Goal: Information Seeking & Learning: Learn about a topic

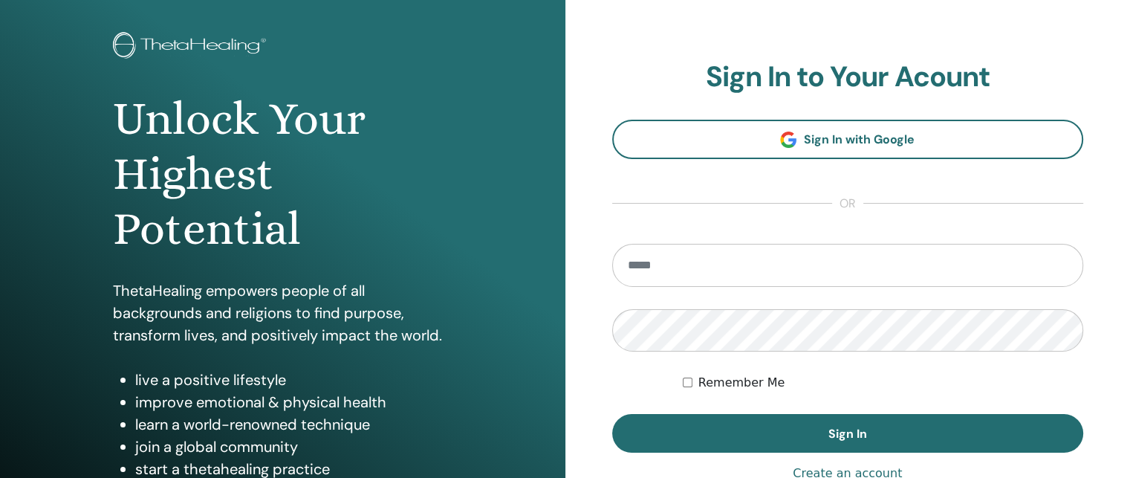
scroll to position [74, 0]
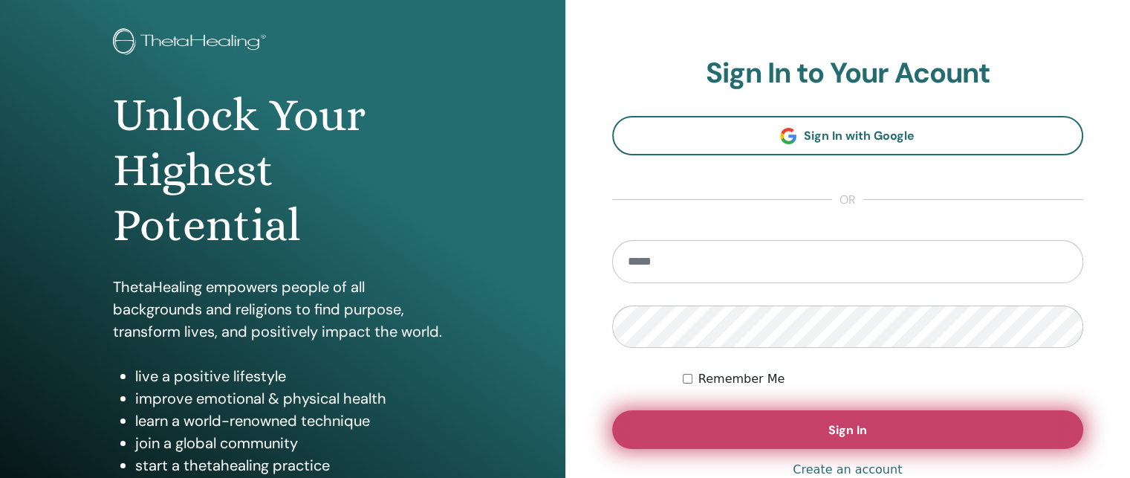
type input "**********"
click at [793, 426] on button "Sign In" at bounding box center [848, 429] width 472 height 39
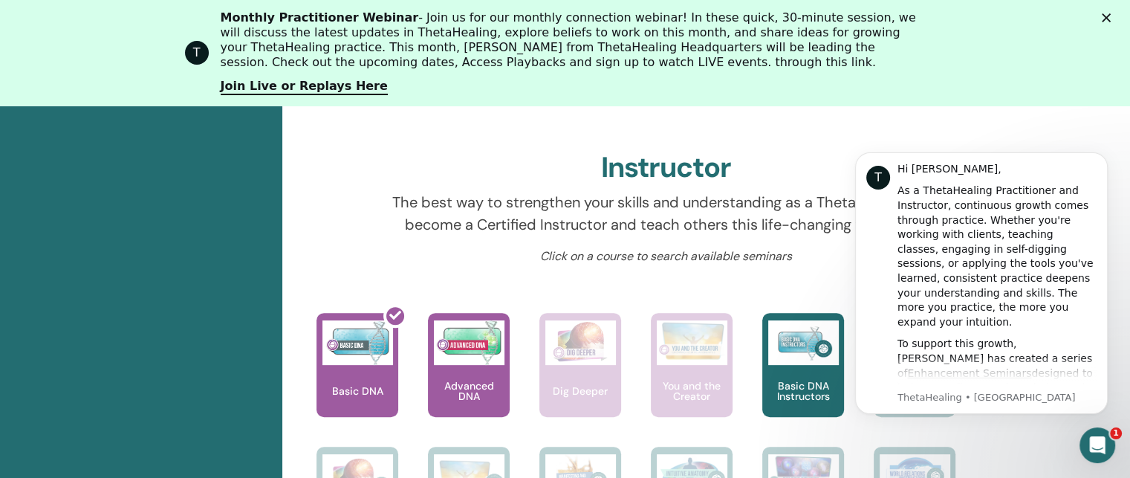
scroll to position [633, 0]
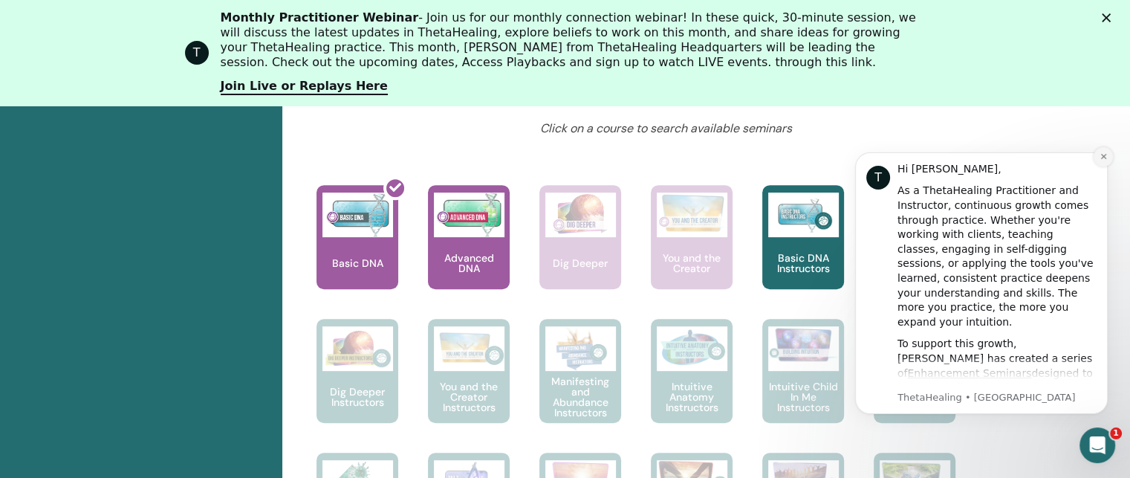
click at [1101, 155] on icon "Dismiss notification" at bounding box center [1104, 156] width 8 height 8
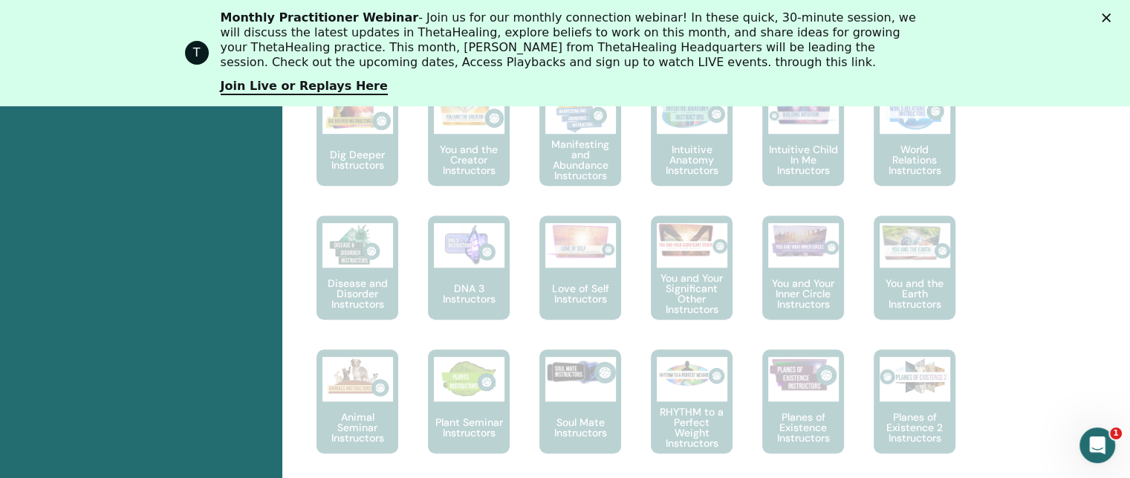
scroll to position [930, 0]
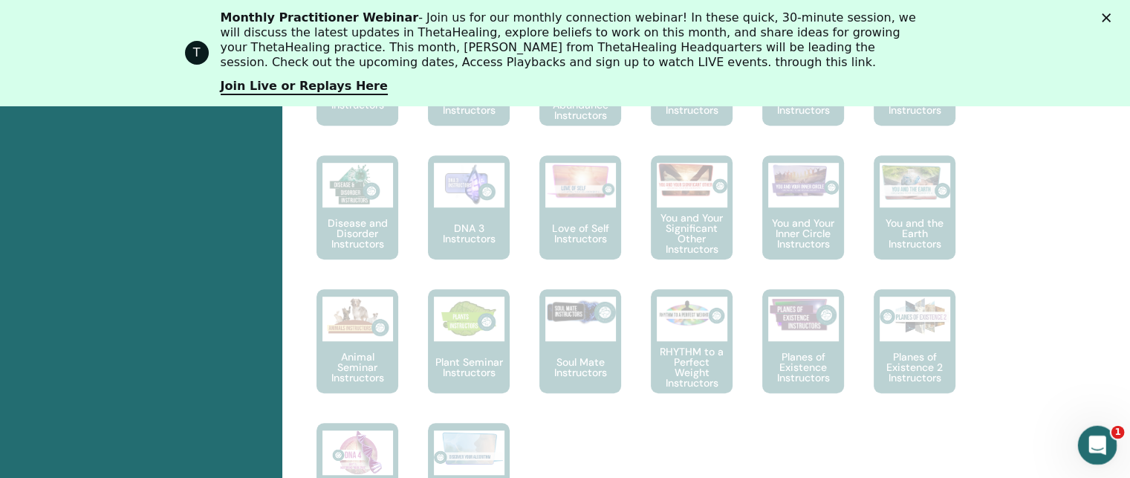
click at [1097, 439] on icon "Abrir Intercom Messenger" at bounding box center [1095, 443] width 25 height 25
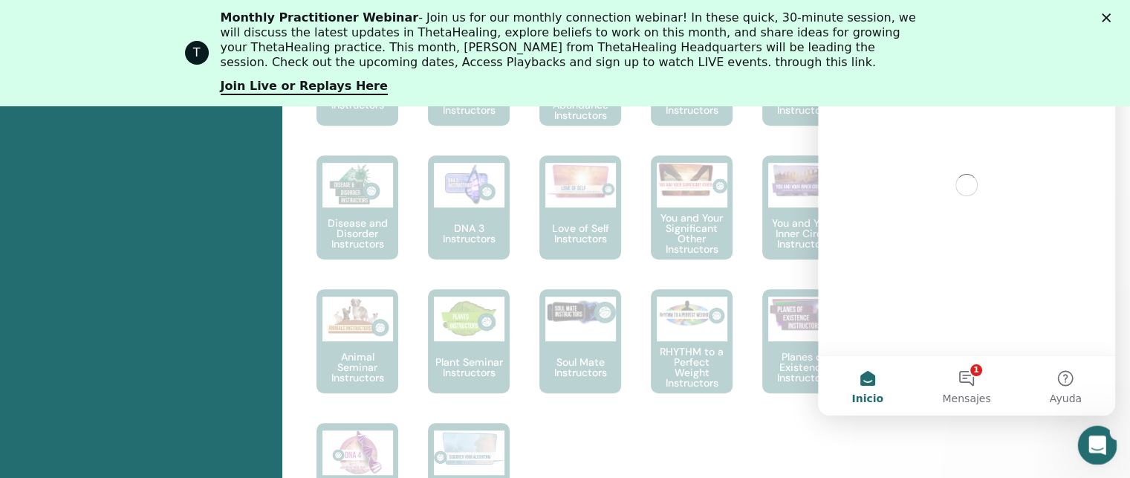
scroll to position [0, 0]
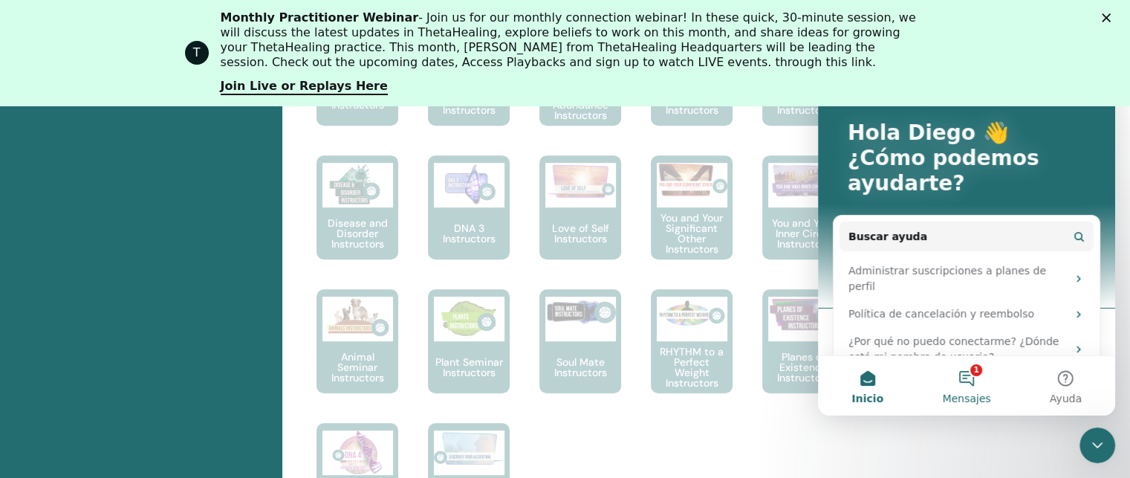
click at [971, 382] on button "1 Mensajes" at bounding box center [966, 385] width 99 height 59
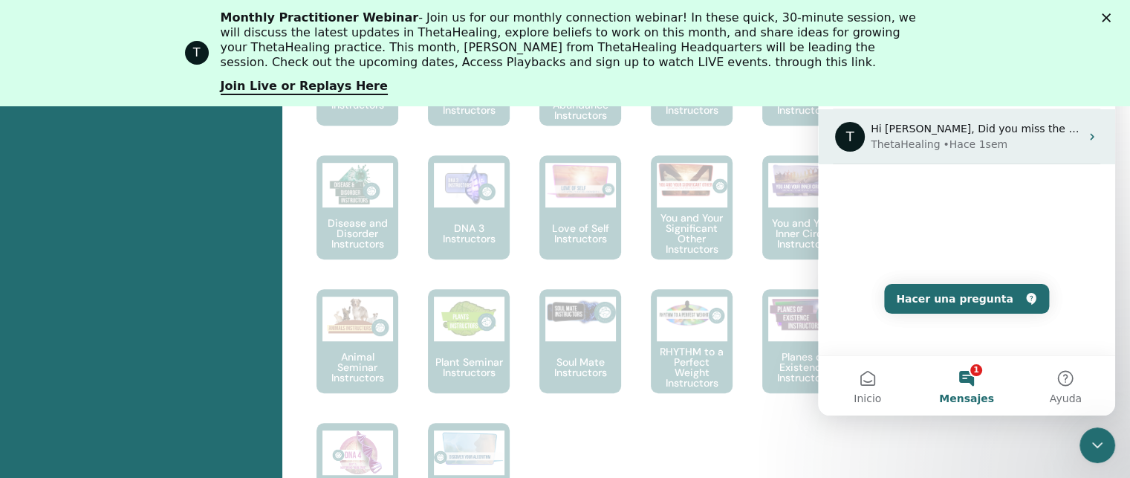
drag, startPoint x: 1085, startPoint y: 130, endPoint x: 1927, endPoint y: 85, distance: 843.0
click at [1086, 131] on icon "Intercom Messenger" at bounding box center [1092, 137] width 12 height 12
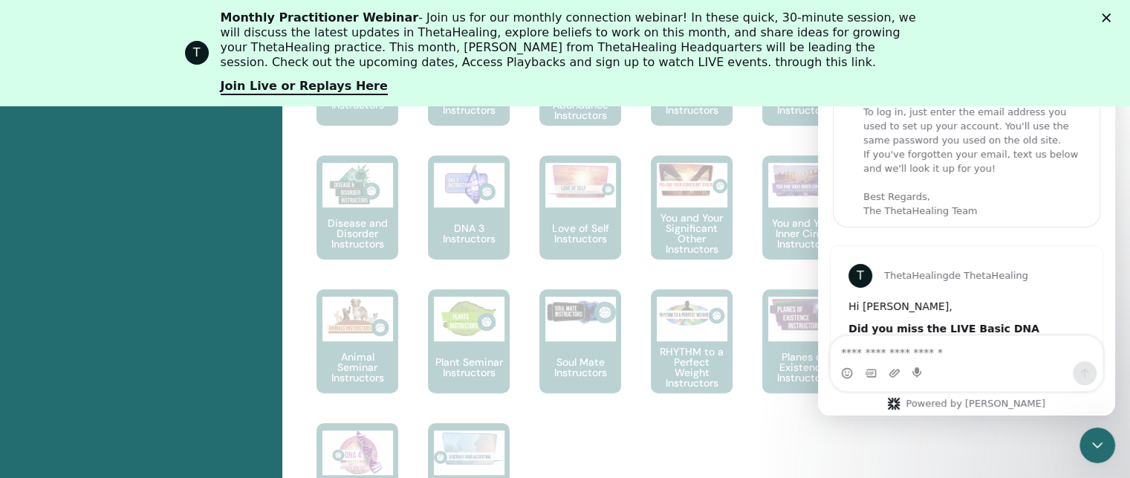
scroll to position [59, 0]
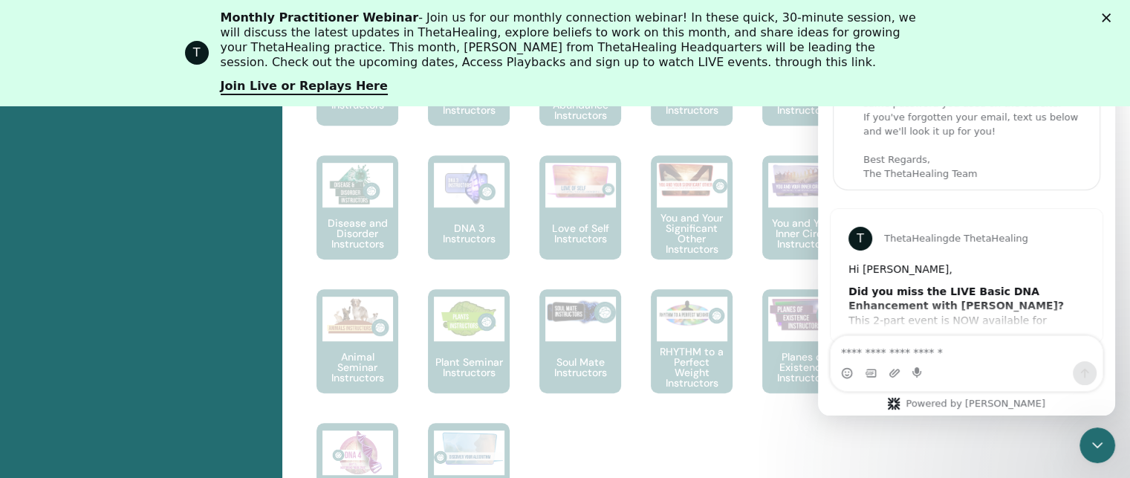
click at [1111, 18] on icon "Cerrar" at bounding box center [1106, 17] width 9 height 9
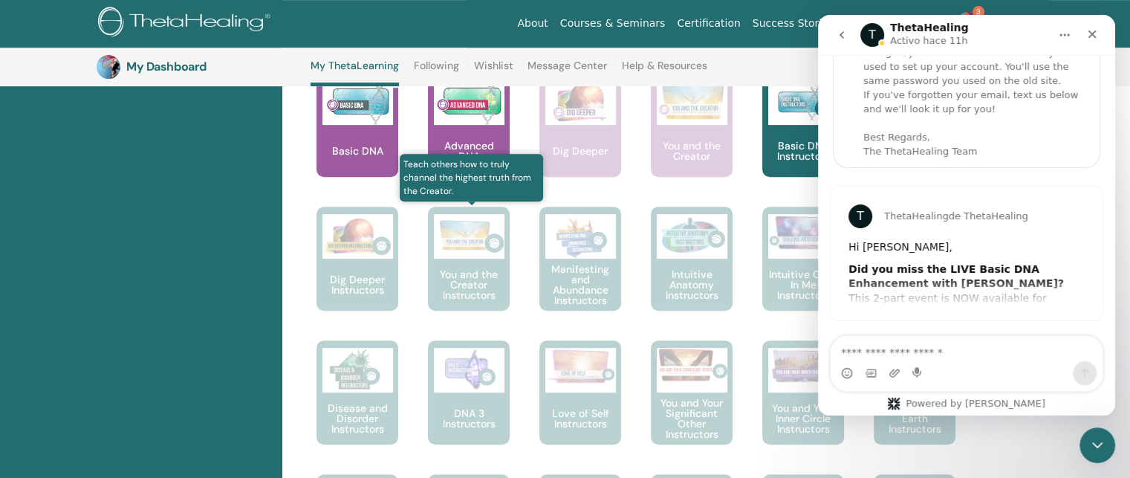
scroll to position [410, 0]
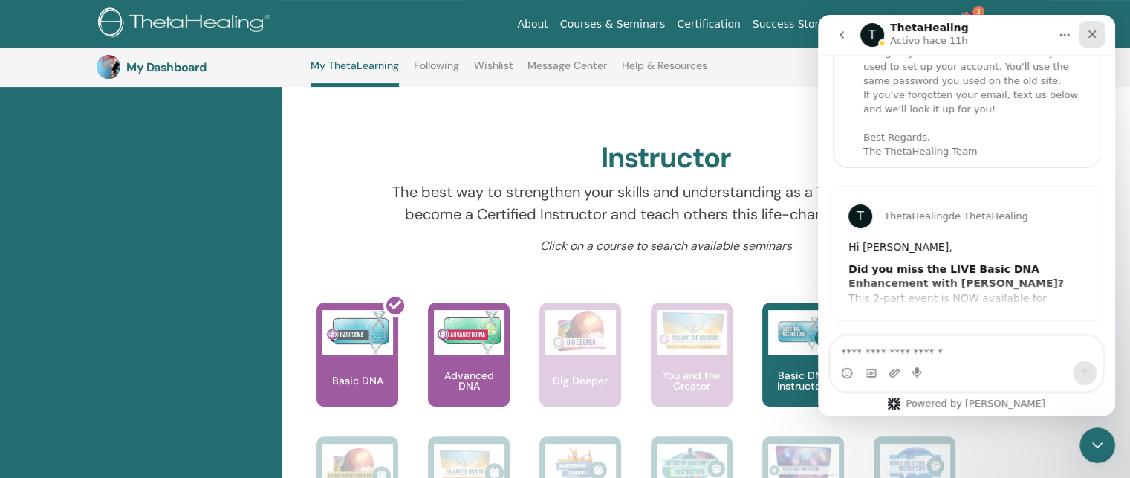
click at [1100, 41] on div "Cerrar" at bounding box center [1092, 34] width 27 height 27
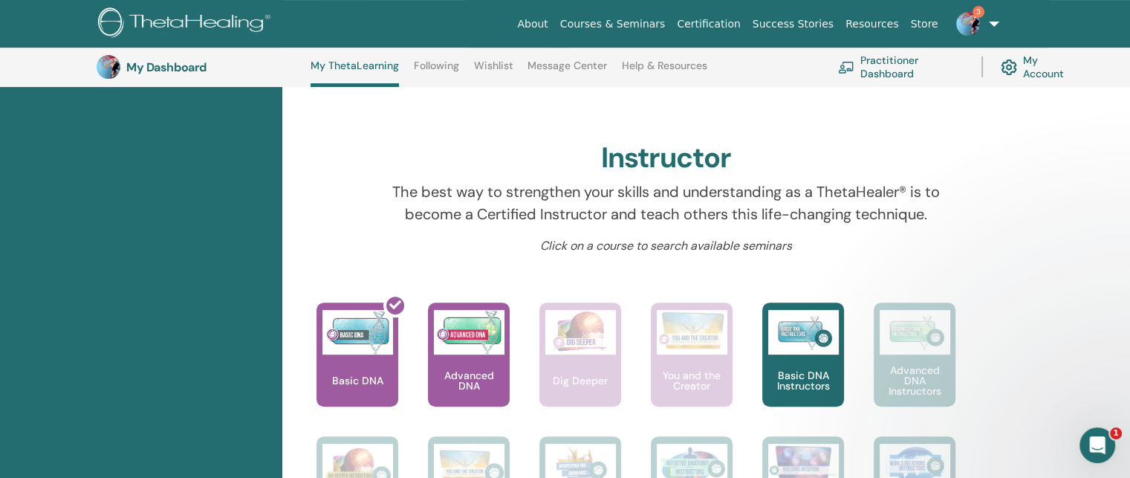
scroll to position [59, 0]
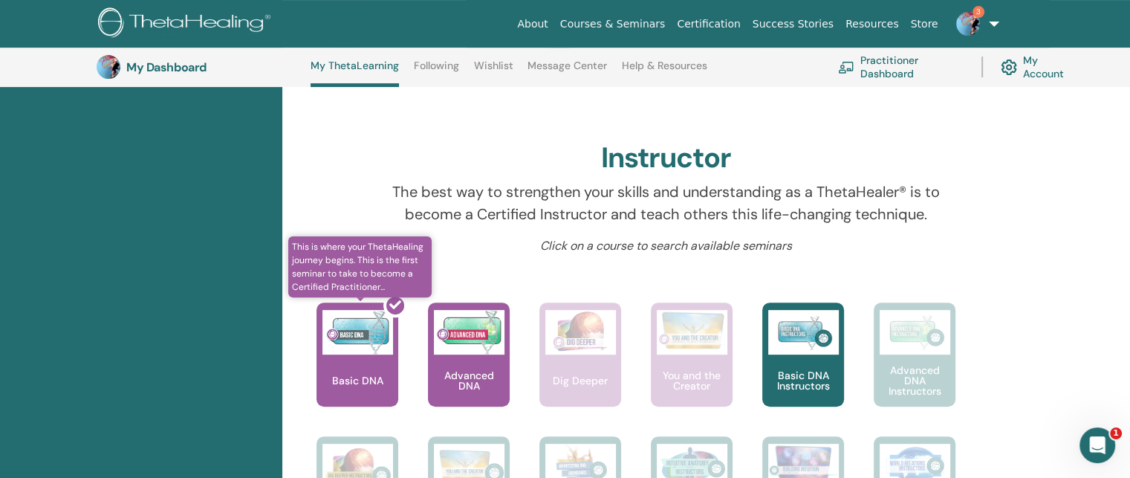
click at [363, 344] on div at bounding box center [366, 360] width 82 height 134
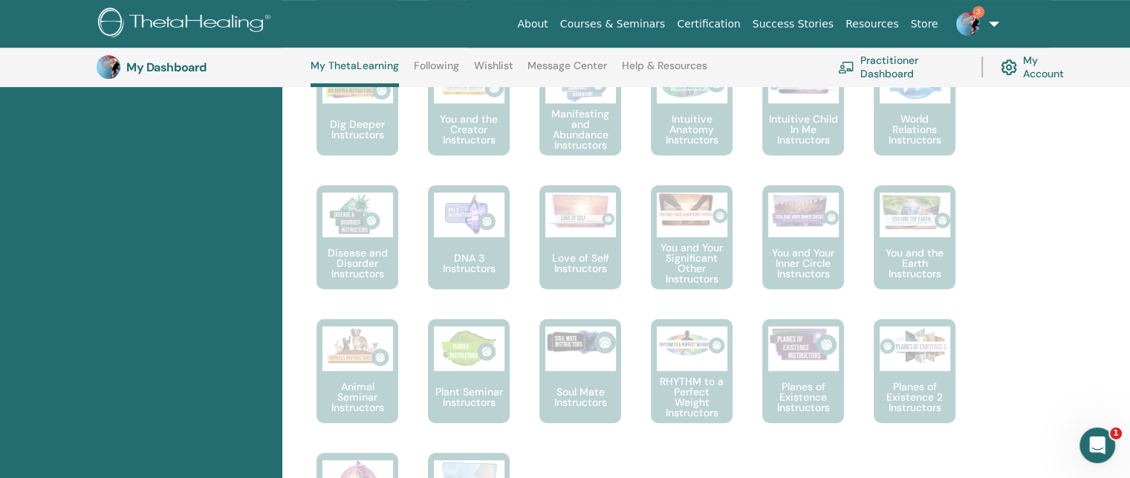
scroll to position [856, 0]
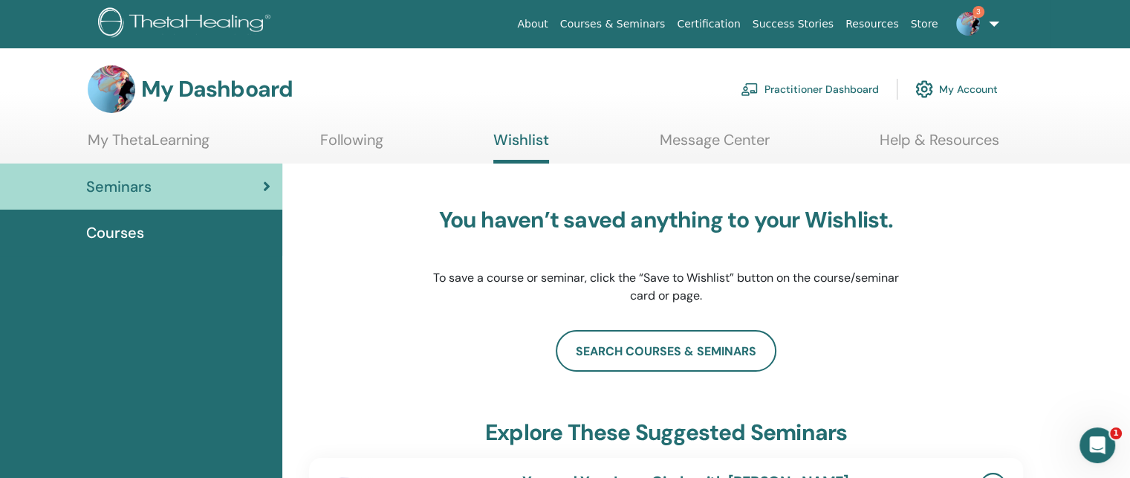
click at [129, 225] on span "Courses" at bounding box center [115, 232] width 58 height 22
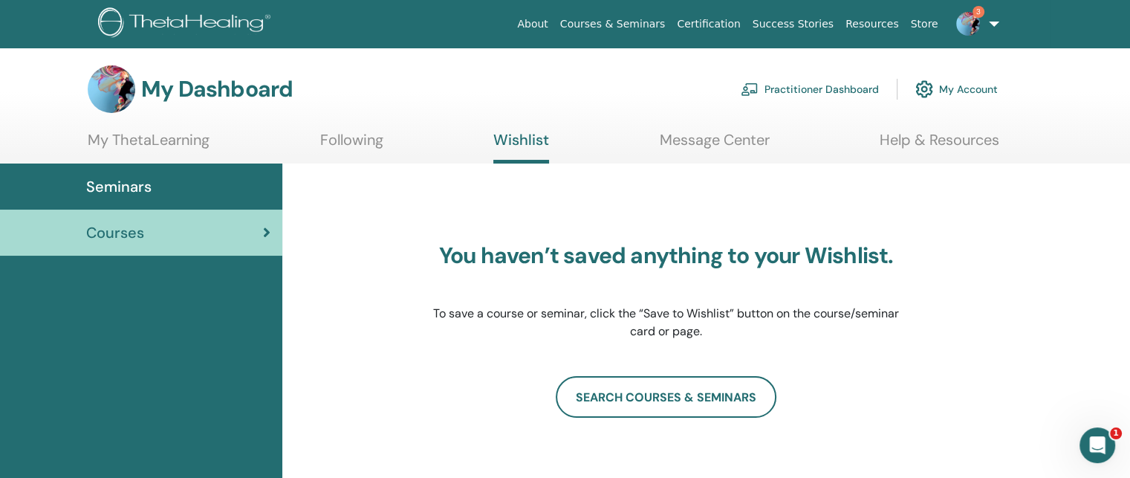
click at [975, 31] on img at bounding box center [968, 24] width 24 height 24
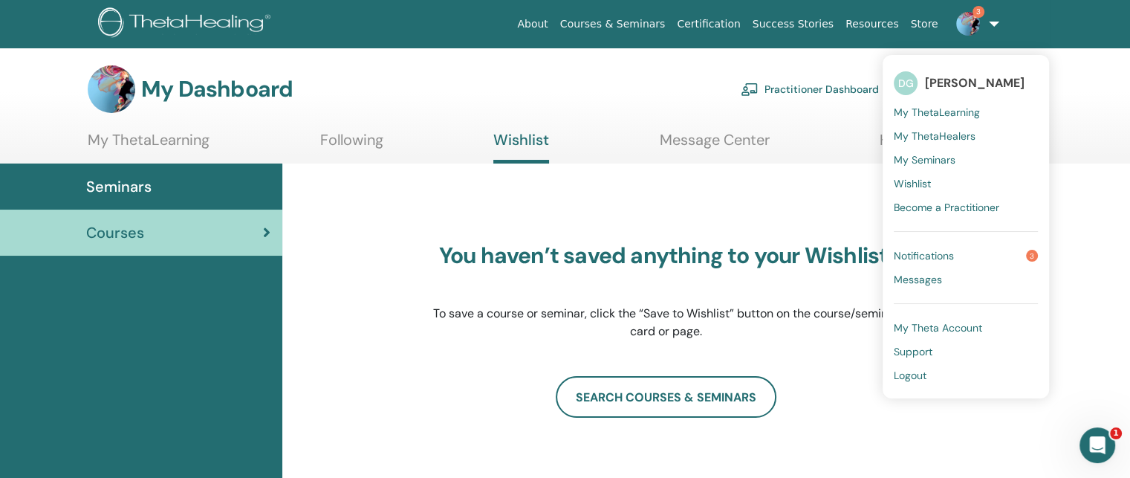
click at [940, 261] on span "Notifications" at bounding box center [924, 255] width 60 height 13
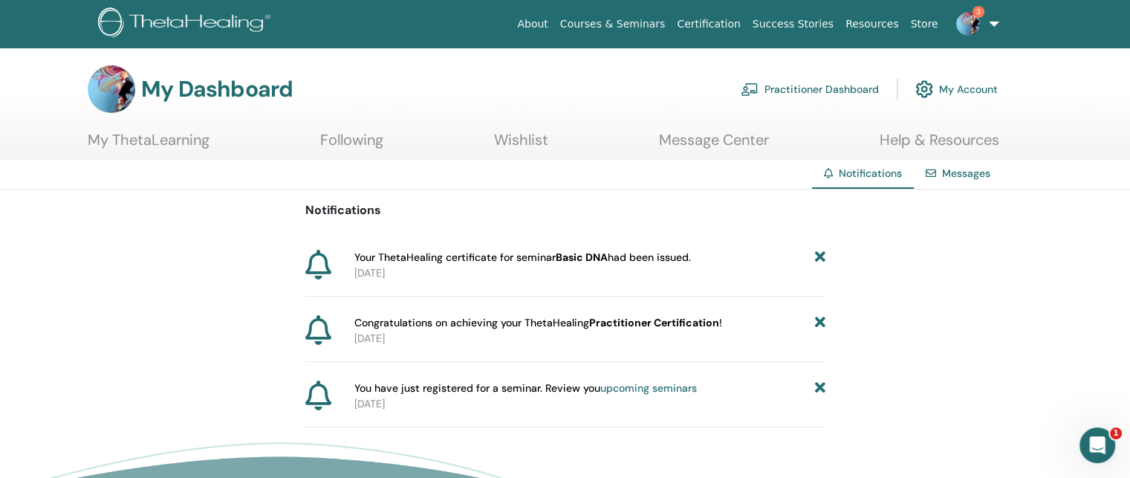
click at [672, 256] on span "Your ThetaHealing certificate for seminar Basic DNA had been issued." at bounding box center [522, 258] width 337 height 16
drag, startPoint x: 575, startPoint y: 278, endPoint x: 554, endPoint y: 278, distance: 21.5
click at [574, 278] on p "2025-08-24" at bounding box center [589, 273] width 471 height 16
click at [663, 258] on span "Your ThetaHealing certificate for seminar Basic DNA had been issued." at bounding box center [522, 258] width 337 height 16
click at [648, 325] on b "Practitioner Certification" at bounding box center [654, 322] width 130 height 13
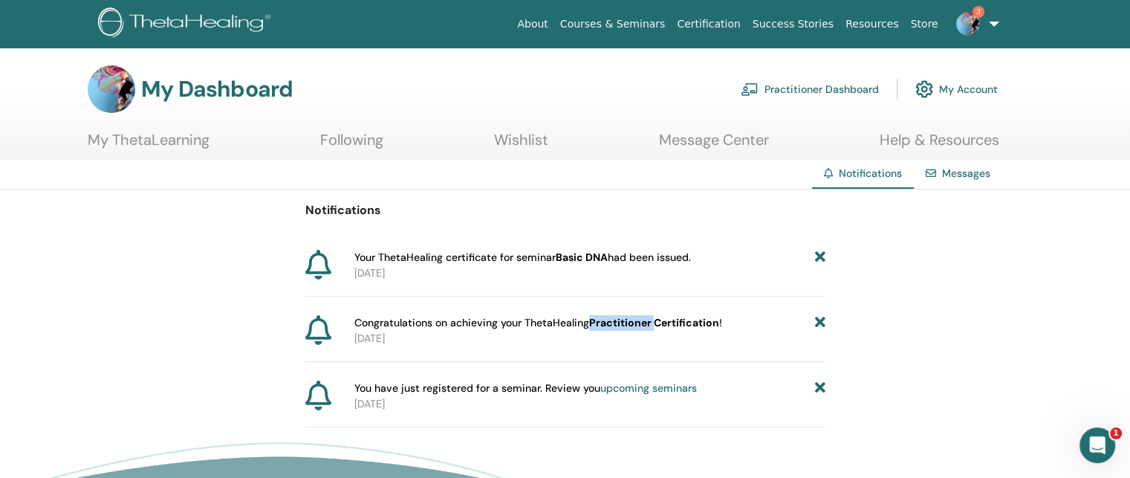
click at [648, 325] on b "Practitioner Certification" at bounding box center [654, 322] width 130 height 13
click at [627, 344] on p "2025-08-24" at bounding box center [589, 339] width 471 height 16
click at [818, 386] on icon at bounding box center [819, 388] width 10 height 16
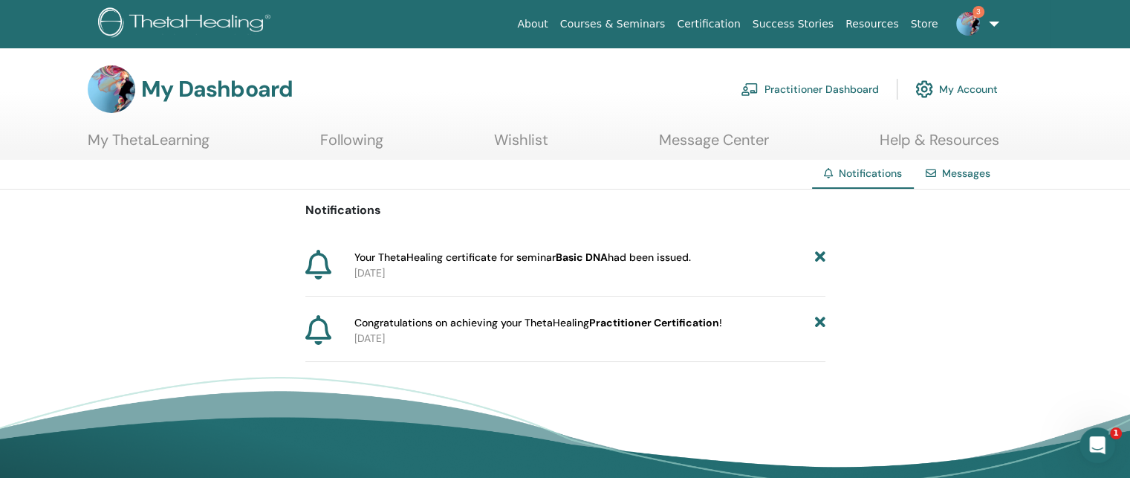
click at [192, 137] on link "My ThetaLearning" at bounding box center [149, 145] width 122 height 29
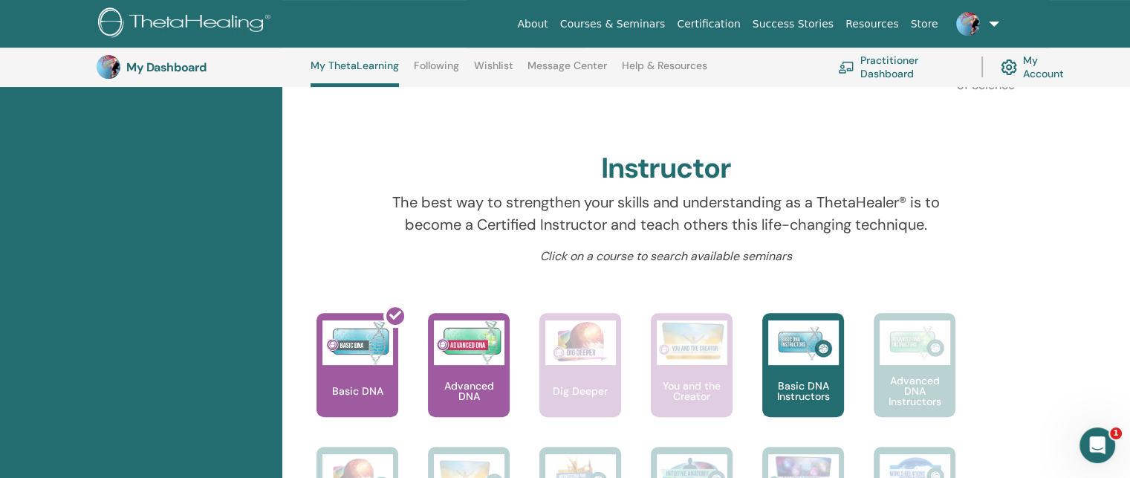
scroll to position [410, 0]
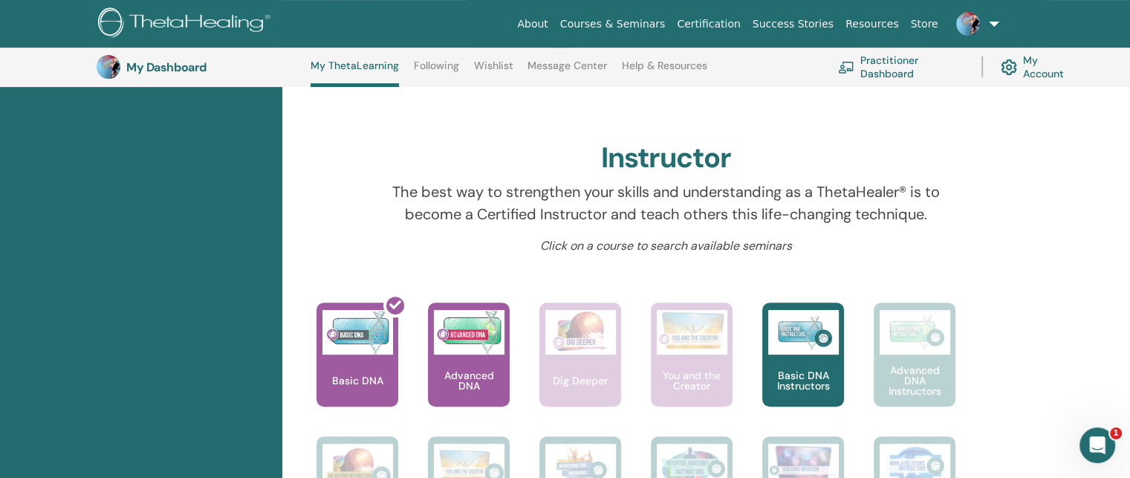
click at [736, 24] on link "Certification" at bounding box center [708, 23] width 75 height 27
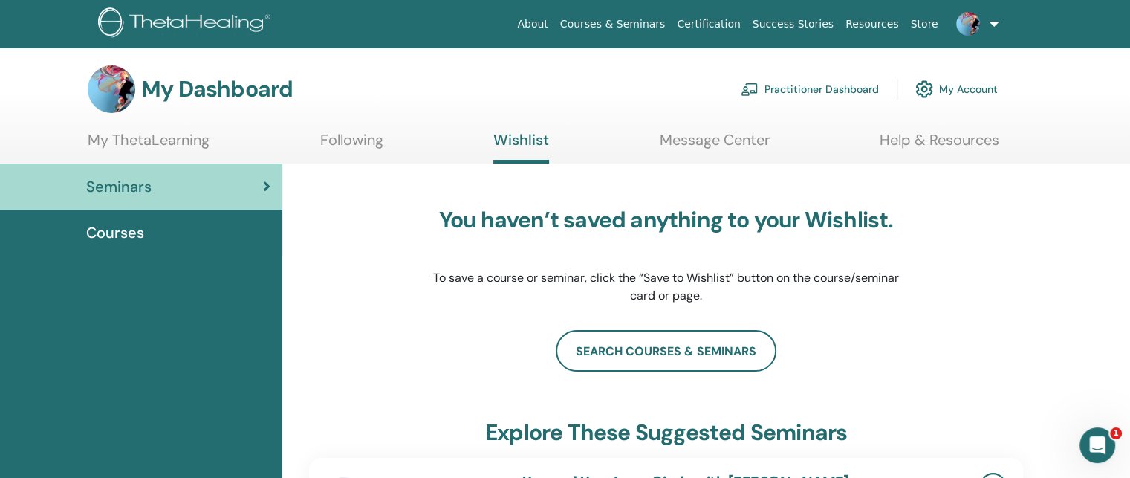
click at [114, 233] on span "Courses" at bounding box center [115, 232] width 58 height 22
click at [178, 143] on link "My ThetaLearning" at bounding box center [149, 145] width 122 height 29
